Goal: Task Accomplishment & Management: Manage account settings

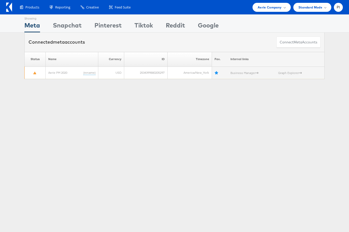
click at [333, 7] on ul "Aerie Company Switch Company AdTech System User Albertsons - AMC American Eagle…" at bounding box center [296, 7] width 93 height 9
click at [340, 5] on div "PI" at bounding box center [338, 7] width 9 height 9
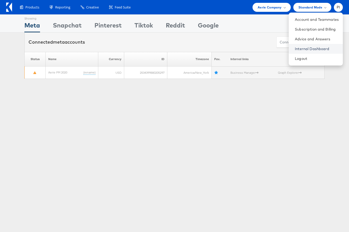
click at [312, 49] on link "Internal Dashboard" at bounding box center [317, 48] width 44 height 5
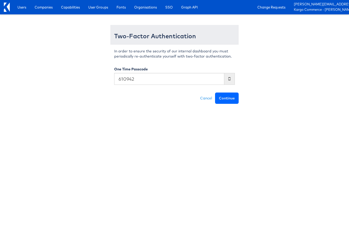
type input "610942"
click at [226, 97] on button "Continue" at bounding box center [227, 97] width 24 height 11
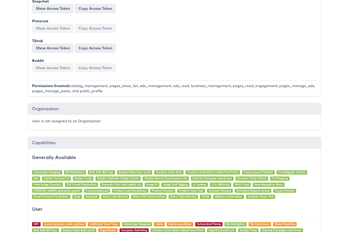
scroll to position [282, 0]
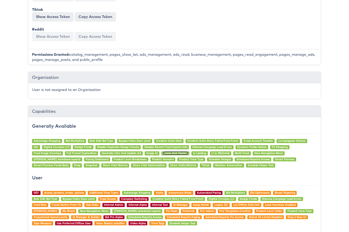
click at [175, 151] on link "Image Slot Tagging" at bounding box center [175, 153] width 25 height 4
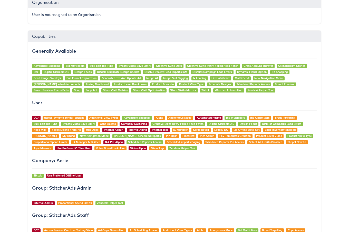
scroll to position [441, 0]
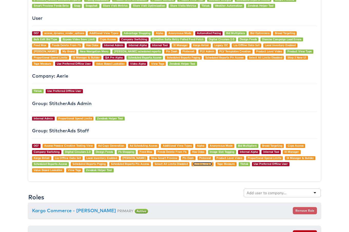
click at [203, 162] on link "Step 3 New UI" at bounding box center [202, 164] width 19 height 4
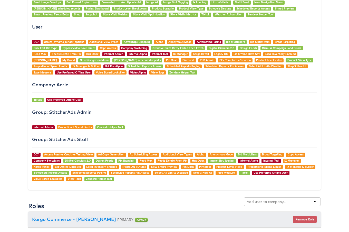
scroll to position [435, 0]
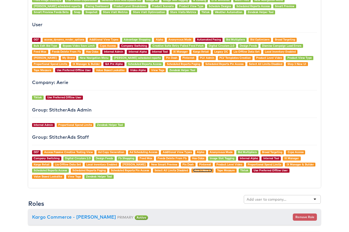
click at [203, 168] on link "Step 3 New UI" at bounding box center [202, 170] width 19 height 4
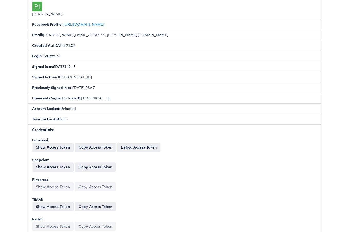
scroll to position [2, 0]
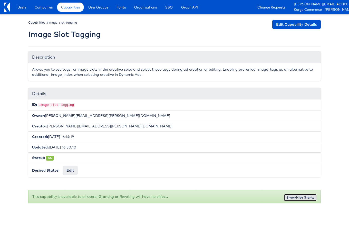
click at [301, 194] on button "Show/Hide Grants" at bounding box center [300, 197] width 33 height 7
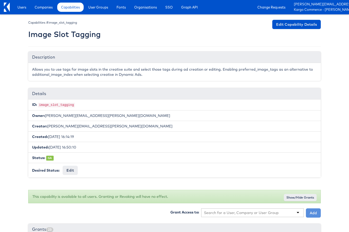
click at [84, 71] on div "Allows you to use tags for image slots in the creative suite and select those t…" at bounding box center [174, 72] width 292 height 18
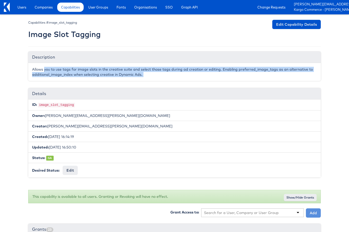
click at [84, 71] on div "Allows you to use tags for image slots in the creative suite and select those t…" at bounding box center [174, 72] width 292 height 18
click at [116, 68] on div "Allows you to use tags for image slots in the creative suite and select those t…" at bounding box center [174, 72] width 292 height 18
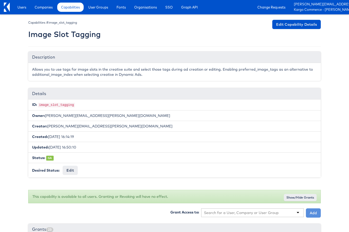
click at [134, 68] on div "Allows you to use tags for image slots in the creative suite and select those t…" at bounding box center [174, 72] width 292 height 18
click at [136, 73] on div "Allows you to use tags for image slots in the creative suite and select those t…" at bounding box center [174, 72] width 292 height 18
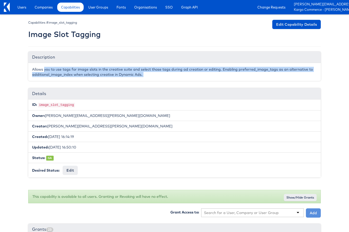
click at [136, 73] on div "Allows you to use tags for image slots in the creative suite and select those t…" at bounding box center [174, 72] width 292 height 18
click at [158, 73] on div "Allows you to use tags for image slots in the creative suite and select those t…" at bounding box center [174, 72] width 292 height 18
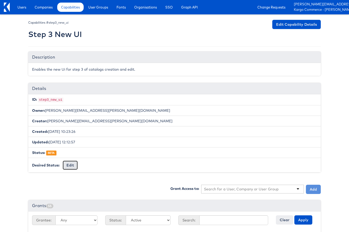
click at [71, 163] on button "Edit" at bounding box center [70, 164] width 15 height 9
click at [72, 163] on select "-- No Change -- GA BETA INTERNAL ONLY ARCHIVED" at bounding box center [84, 165] width 42 height 10
select select "GENERAL_AVAILABILITY"
click at [127, 163] on input "Request Change" at bounding box center [122, 165] width 29 height 7
click at [114, 161] on input "Approve" at bounding box center [113, 164] width 23 height 9
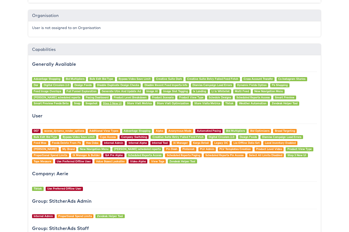
scroll to position [396, 0]
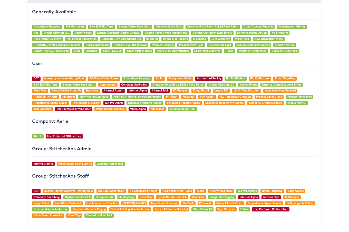
drag, startPoint x: 193, startPoint y: 115, endPoint x: 35, endPoint y: 62, distance: 166.7
click at [35, 62] on div "Generally Available Advantage Shopping Bid Multipliers Bulk Edit Bid Type Bypas…" at bounding box center [174, 114] width 292 height 223
click at [35, 61] on h4 "User" at bounding box center [174, 63] width 285 height 5
drag, startPoint x: 75, startPoint y: 118, endPoint x: 29, endPoint y: 61, distance: 73.0
click at [29, 62] on div "Generally Available Advantage Shopping Bid Multipliers Bulk Edit Bid Type Bypas…" at bounding box center [174, 114] width 292 height 223
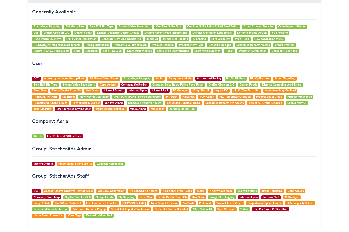
click at [29, 61] on div "Generally Available Advantage Shopping Bid Multipliers Bulk Edit Bid Type Bypas…" at bounding box center [174, 114] width 292 height 223
drag, startPoint x: 75, startPoint y: 119, endPoint x: 37, endPoint y: 62, distance: 69.3
click at [36, 62] on div "Generally Available Advantage Shopping Bid Multipliers Bulk Edit Bid Type Bypas…" at bounding box center [174, 114] width 292 height 223
click at [37, 62] on h4 "User" at bounding box center [174, 63] width 285 height 5
click at [86, 62] on div "Generally Available Advantage Shopping Bid Multipliers Bulk Edit Bid Type Bypas…" at bounding box center [174, 114] width 292 height 223
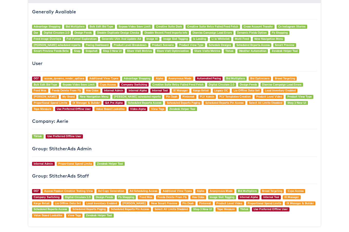
click at [86, 62] on div "Generally Available Advantage Shopping Bid Multipliers Bulk Edit Bid Type Bypas…" at bounding box center [174, 114] width 292 height 223
click at [57, 95] on link "Max Ide" at bounding box center [45, 97] width 23 height 4
click at [151, 107] on link "View Tags" at bounding box center [157, 109] width 13 height 4
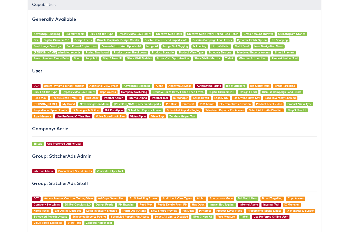
scroll to position [383, 0]
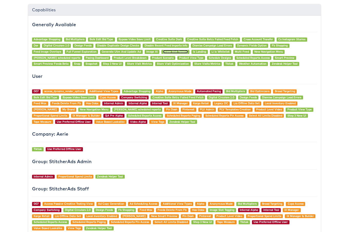
click at [173, 50] on link "Image Slot Tagging" at bounding box center [175, 52] width 25 height 4
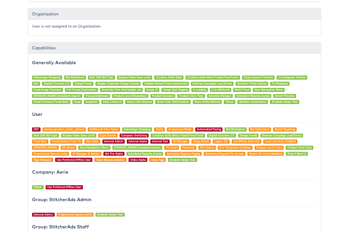
scroll to position [345, 0]
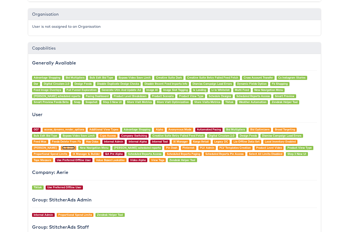
click at [62, 146] on link "My Brand" at bounding box center [68, 148] width 12 height 4
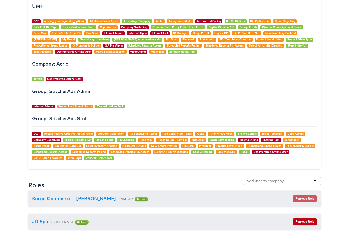
scroll to position [454, 0]
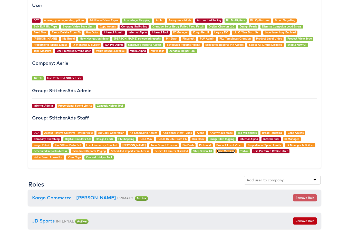
click at [231, 149] on link "Tape Measure" at bounding box center [226, 151] width 18 height 4
click at [165, 156] on div "Generally Available Advantage Shopping Bid Multipliers Bulk Edit Bid Type Bypas…" at bounding box center [174, 56] width 292 height 223
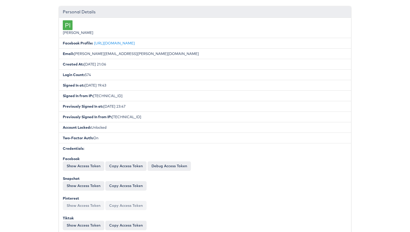
scroll to position [0, 0]
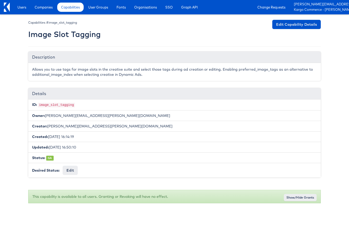
click at [94, 73] on div "Allows you to use tags for image slots in the creative suite and select those t…" at bounding box center [174, 72] width 292 height 18
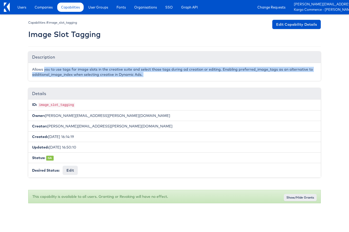
click at [94, 73] on div "Allows you to use tags for image slots in the creative suite and select those t…" at bounding box center [174, 72] width 292 height 18
click at [106, 72] on div "Allows you to use tags for image slots in the creative suite and select those t…" at bounding box center [174, 72] width 292 height 18
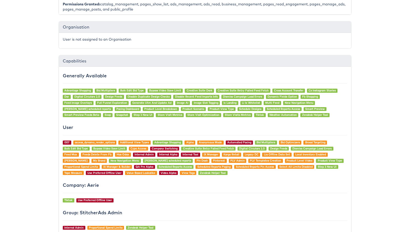
scroll to position [340, 0]
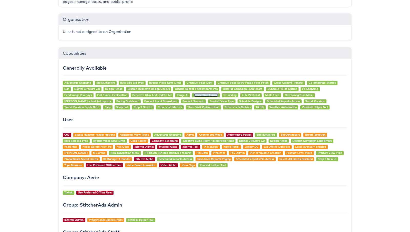
click at [202, 93] on link "Image Slot Tagging" at bounding box center [206, 95] width 25 height 4
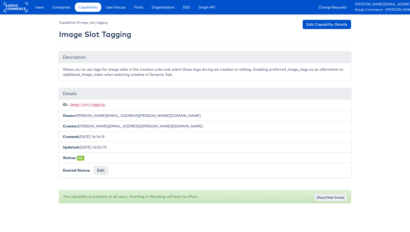
click at [92, 105] on code "image_slot_tagging" at bounding box center [87, 105] width 37 height 5
copy ul "ID: image_slot_tagging"
